Goal: Use online tool/utility: Utilize a website feature to perform a specific function

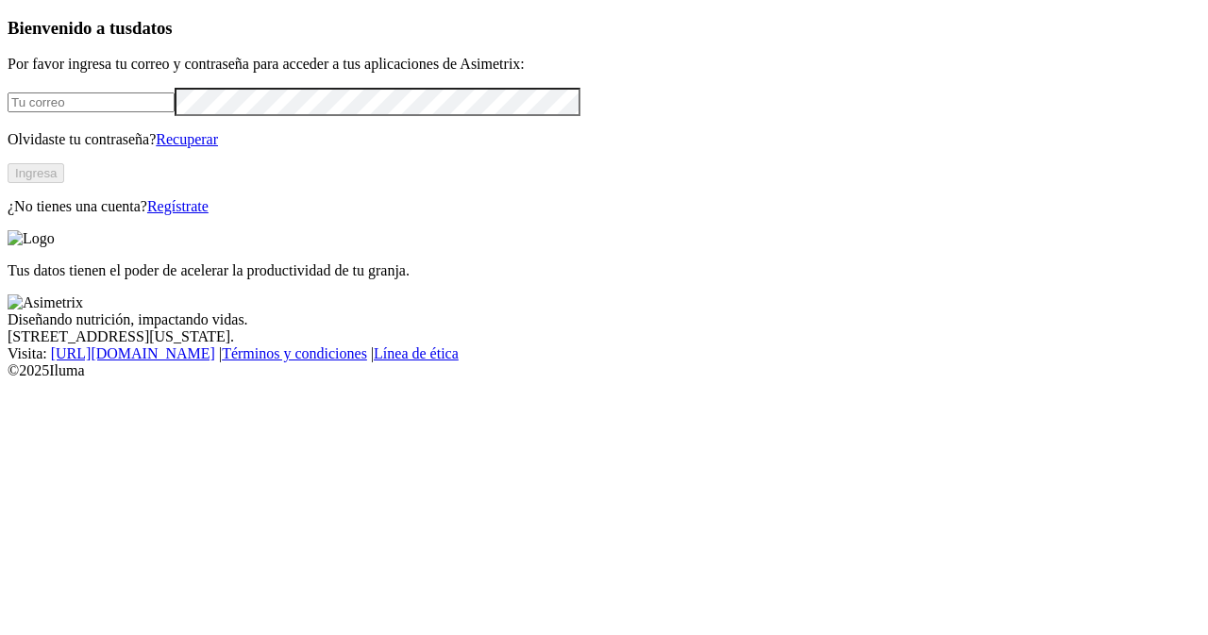
type input "[PERSON_NAME][EMAIL_ADDRESS][PERSON_NAME][DOMAIN_NAME]"
click at [64, 183] on button "Ingresa" at bounding box center [36, 173] width 57 height 20
